Goal: Transaction & Acquisition: Purchase product/service

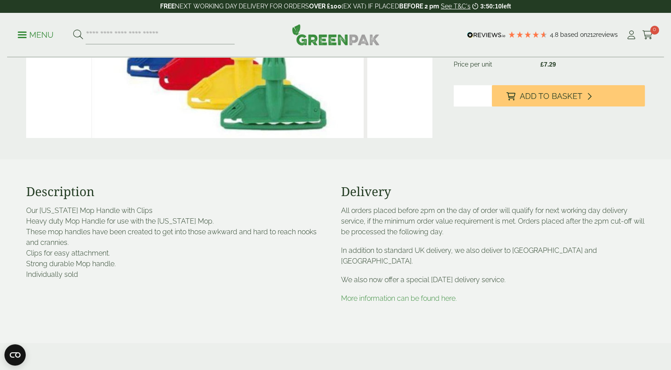
scroll to position [222, 0]
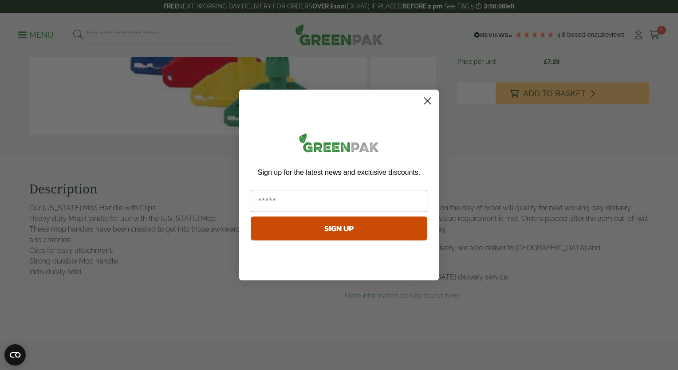
drag, startPoint x: 418, startPoint y: 102, endPoint x: 426, endPoint y: 101, distance: 7.7
click at [421, 102] on div "Close dialog Sign up for the latest news and exclusive discounts. SIGN UP ******" at bounding box center [339, 185] width 200 height 191
click at [426, 101] on circle "Close dialog" at bounding box center [427, 101] width 15 height 15
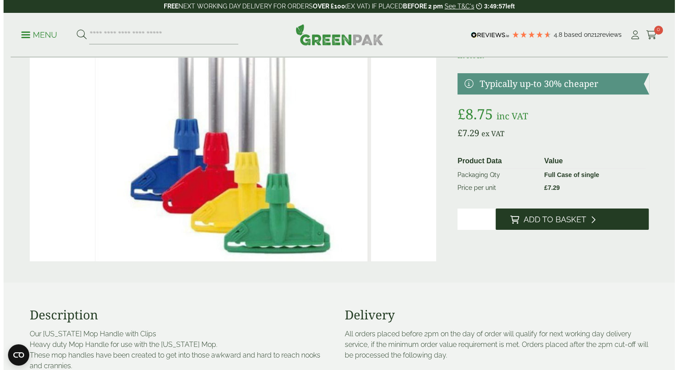
scroll to position [89, 0]
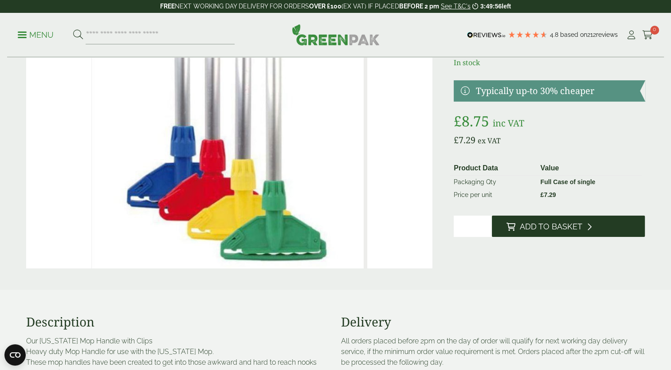
click at [554, 228] on span "Add to Basket" at bounding box center [551, 227] width 63 height 10
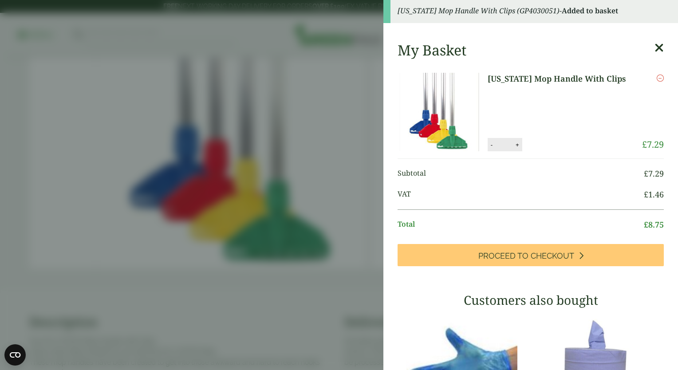
scroll to position [0, 0]
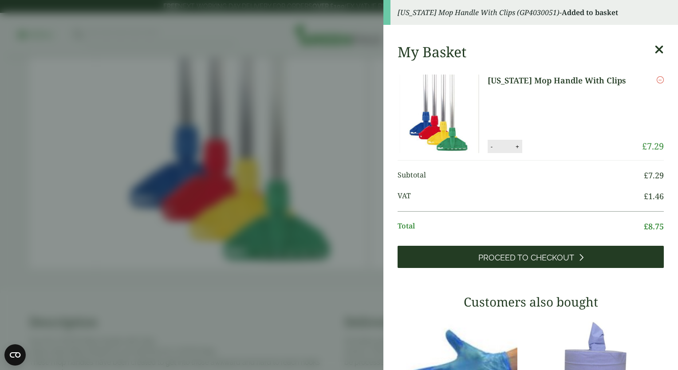
click at [560, 255] on span "Proceed to Checkout" at bounding box center [526, 258] width 96 height 10
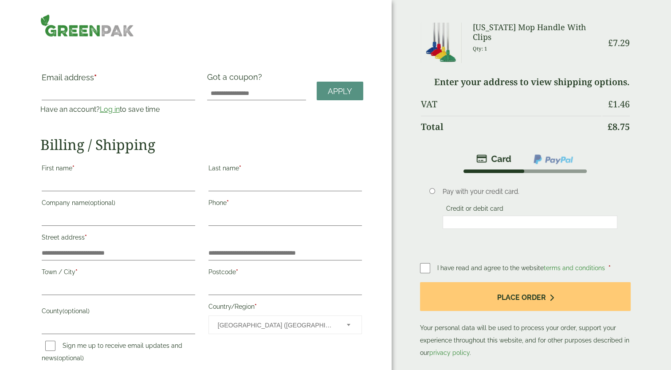
click at [424, 44] on img at bounding box center [441, 43] width 41 height 40
